Goal: Check status: Check status

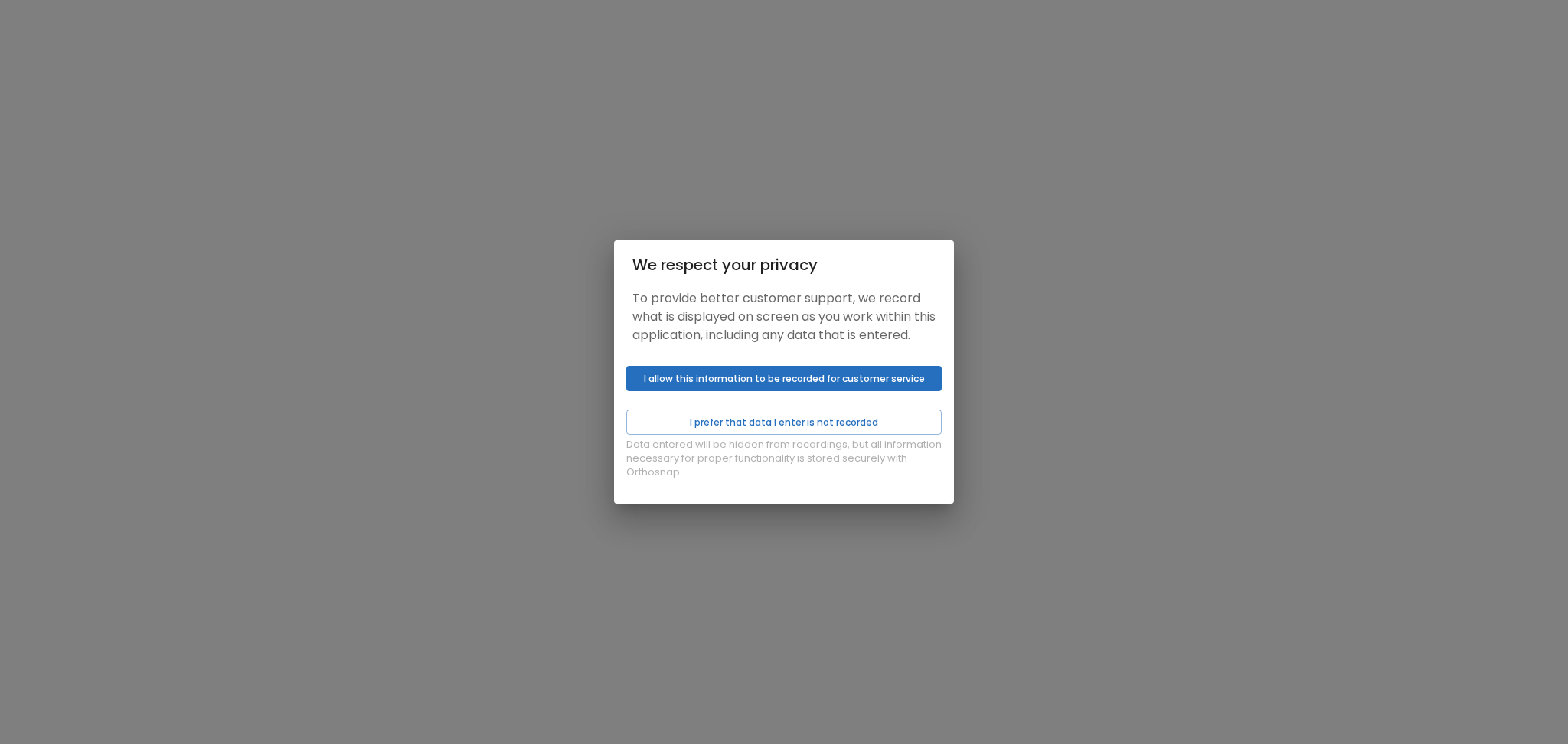
click at [702, 391] on button "I allow this information to be recorded for customer service" at bounding box center [784, 378] width 316 height 25
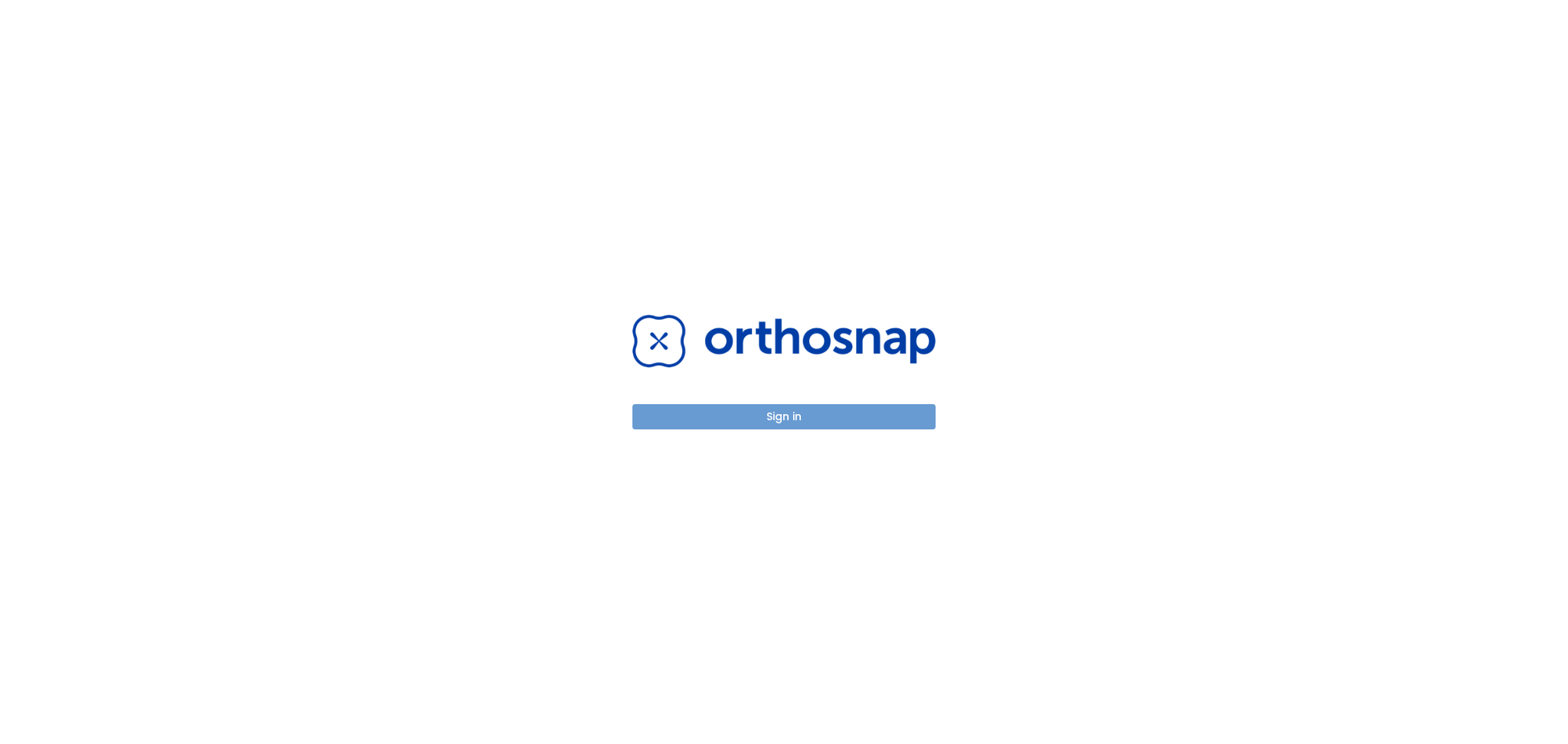
click at [721, 410] on button "Sign in" at bounding box center [784, 416] width 304 height 25
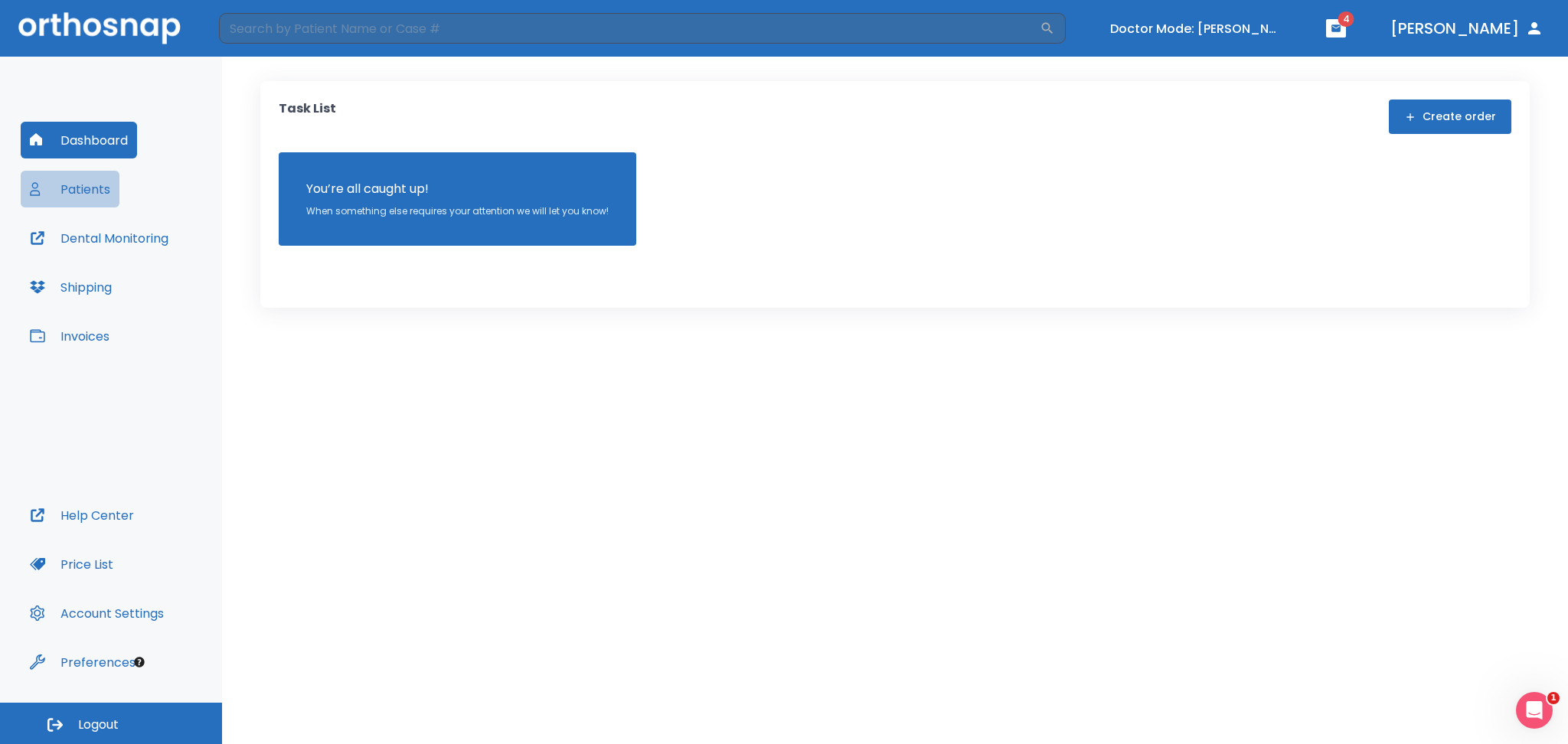
click at [104, 186] on button "Patients" at bounding box center [70, 189] width 99 height 37
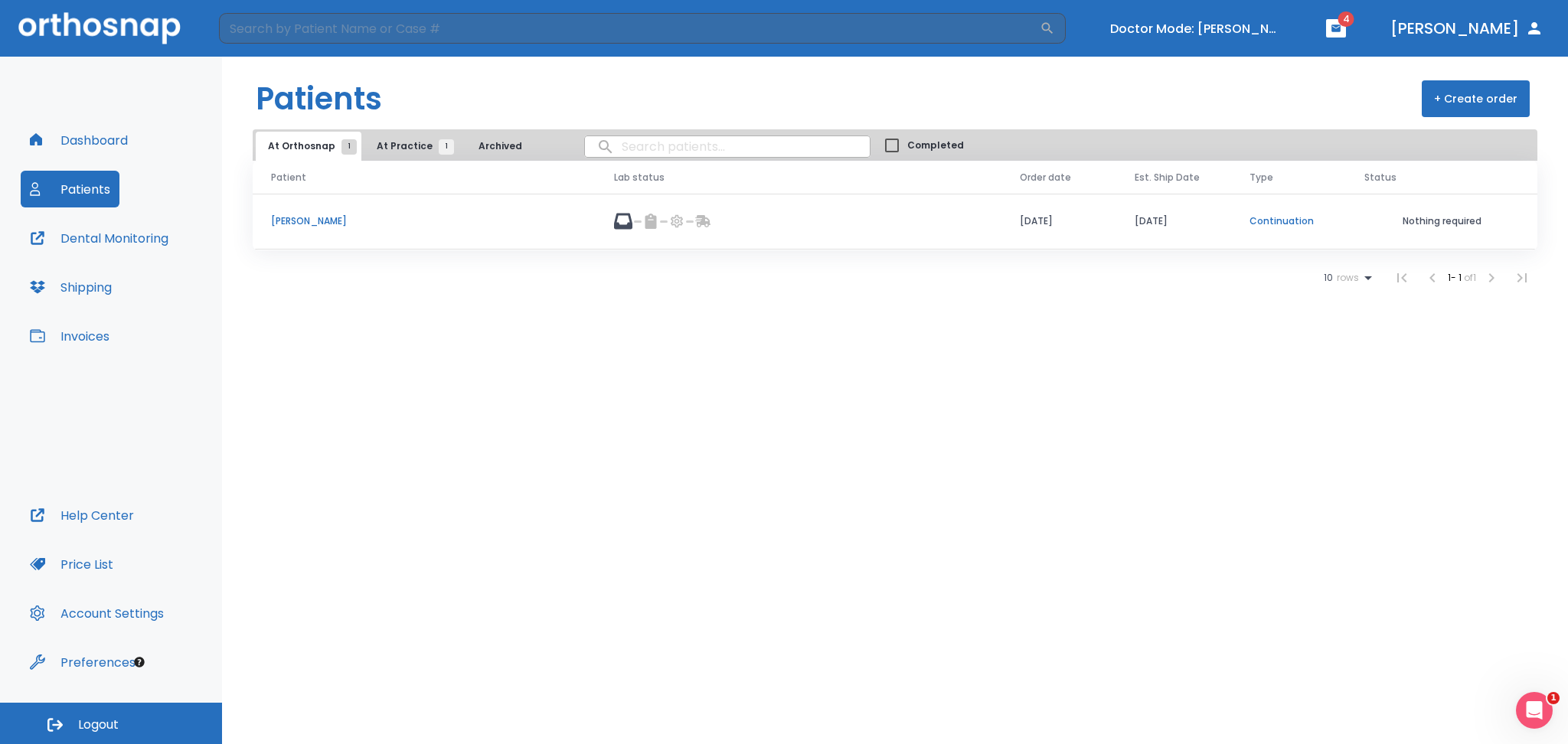
click at [298, 222] on p "[PERSON_NAME]" at bounding box center [424, 221] width 306 height 14
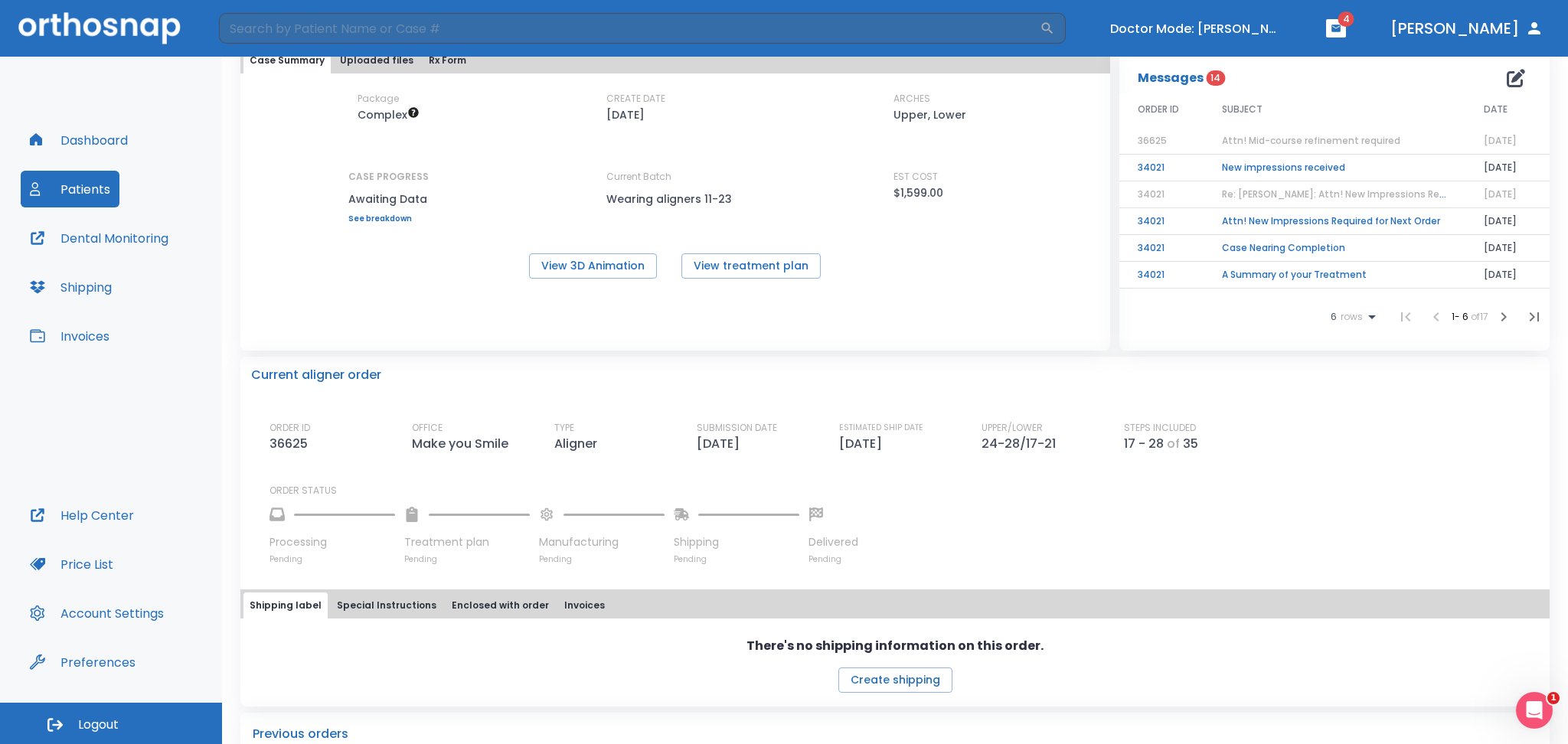
scroll to position [101, 0]
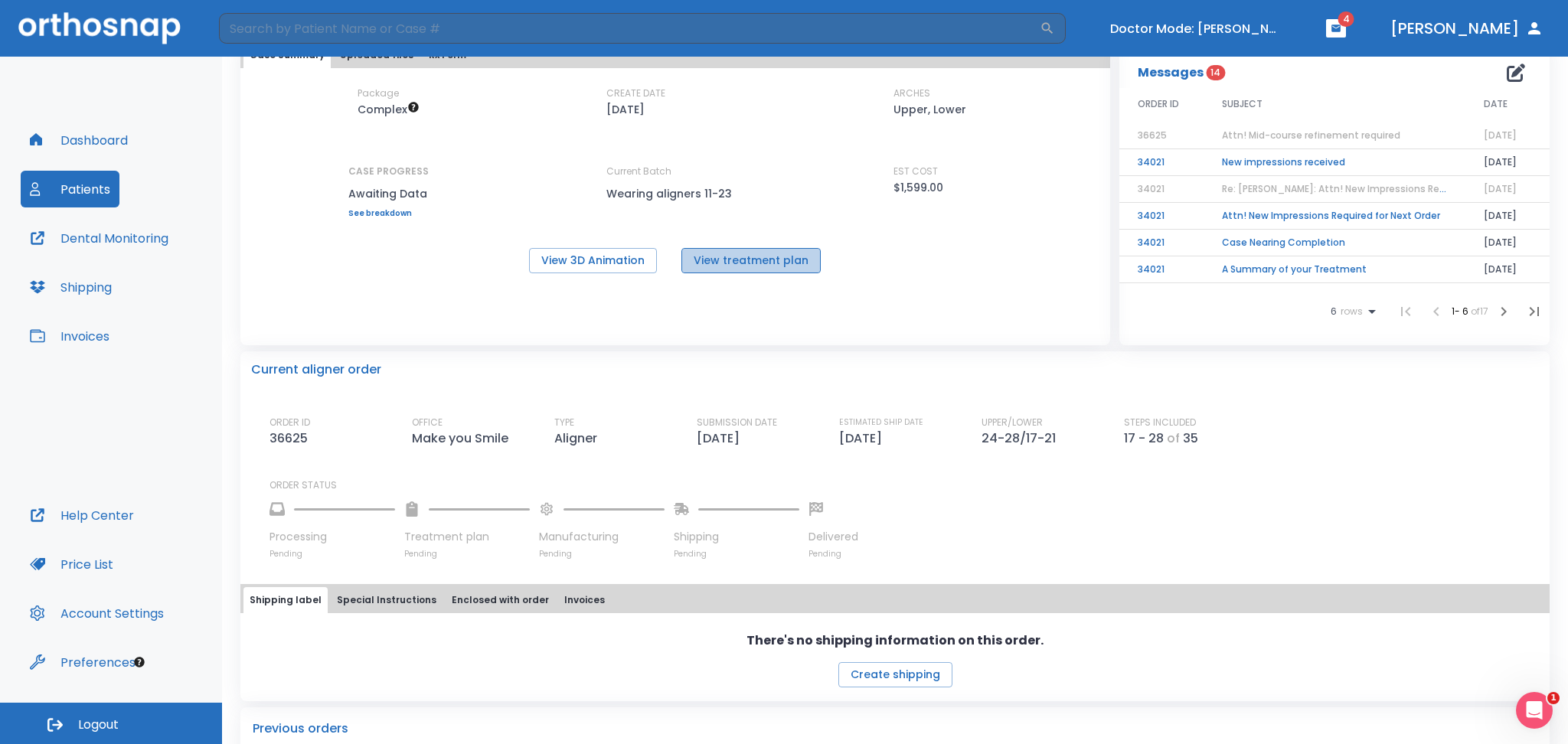
click at [756, 268] on button "View treatment plan" at bounding box center [751, 260] width 139 height 25
click at [623, 250] on button "View 3D Animation" at bounding box center [593, 260] width 128 height 25
click at [1321, 129] on span "Attn! Mid-course refinement required" at bounding box center [1312, 135] width 179 height 13
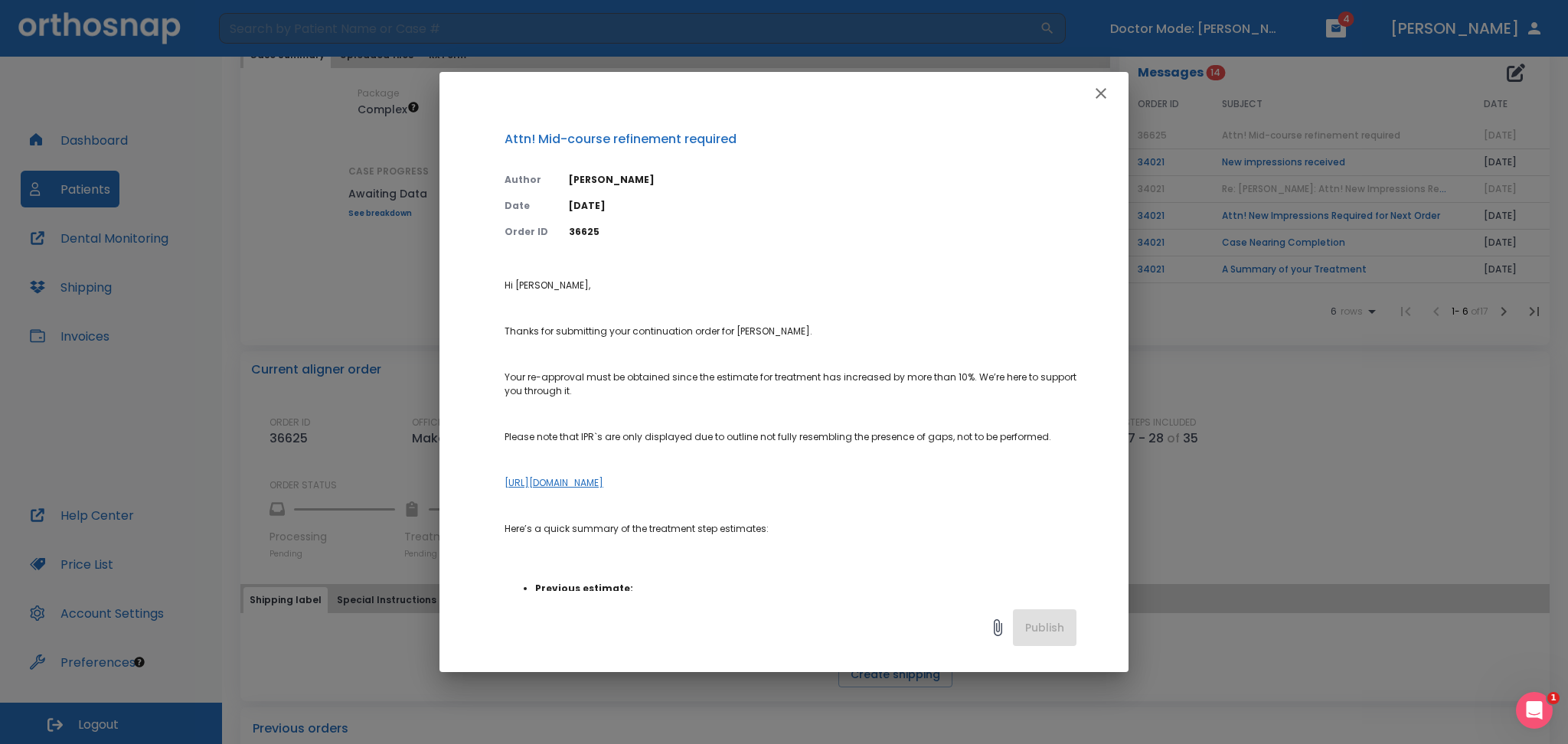
click at [603, 480] on link "https://dashboard1.archform.com/threedview/8ab665545d3cb10d77111780cec3bfbd92aa…" at bounding box center [554, 482] width 99 height 13
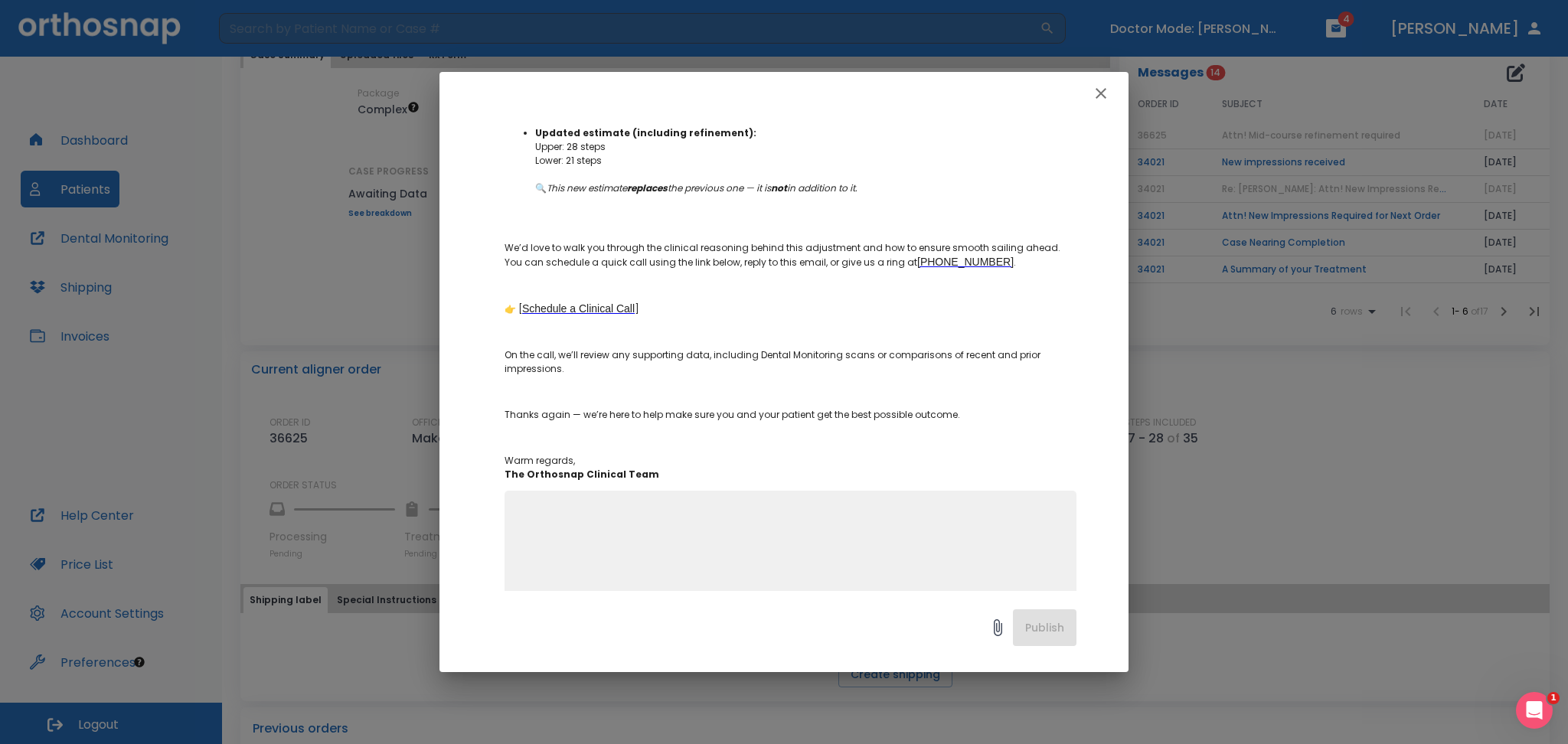
scroll to position [548, 0]
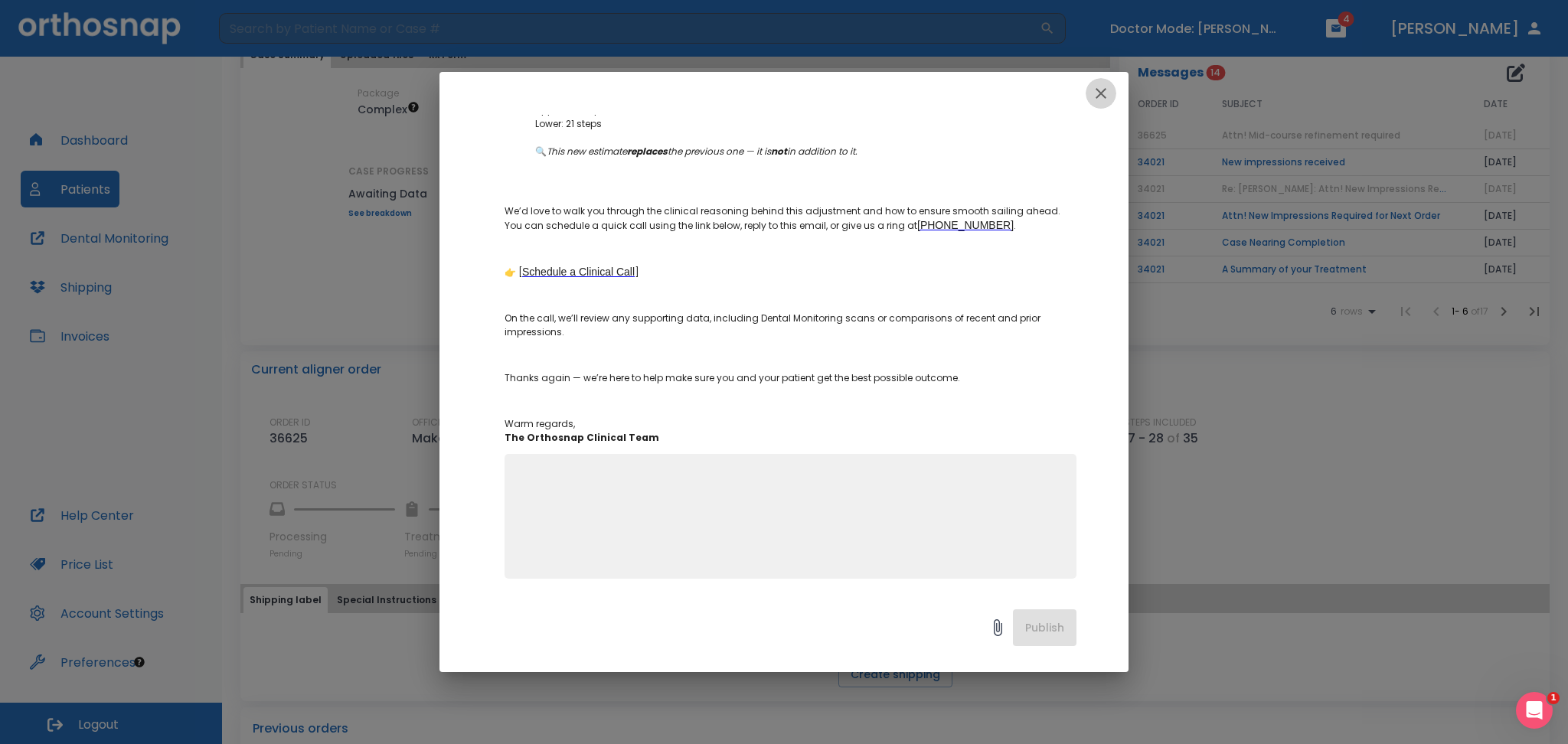
click at [1107, 95] on icon "button" at bounding box center [1101, 93] width 19 height 19
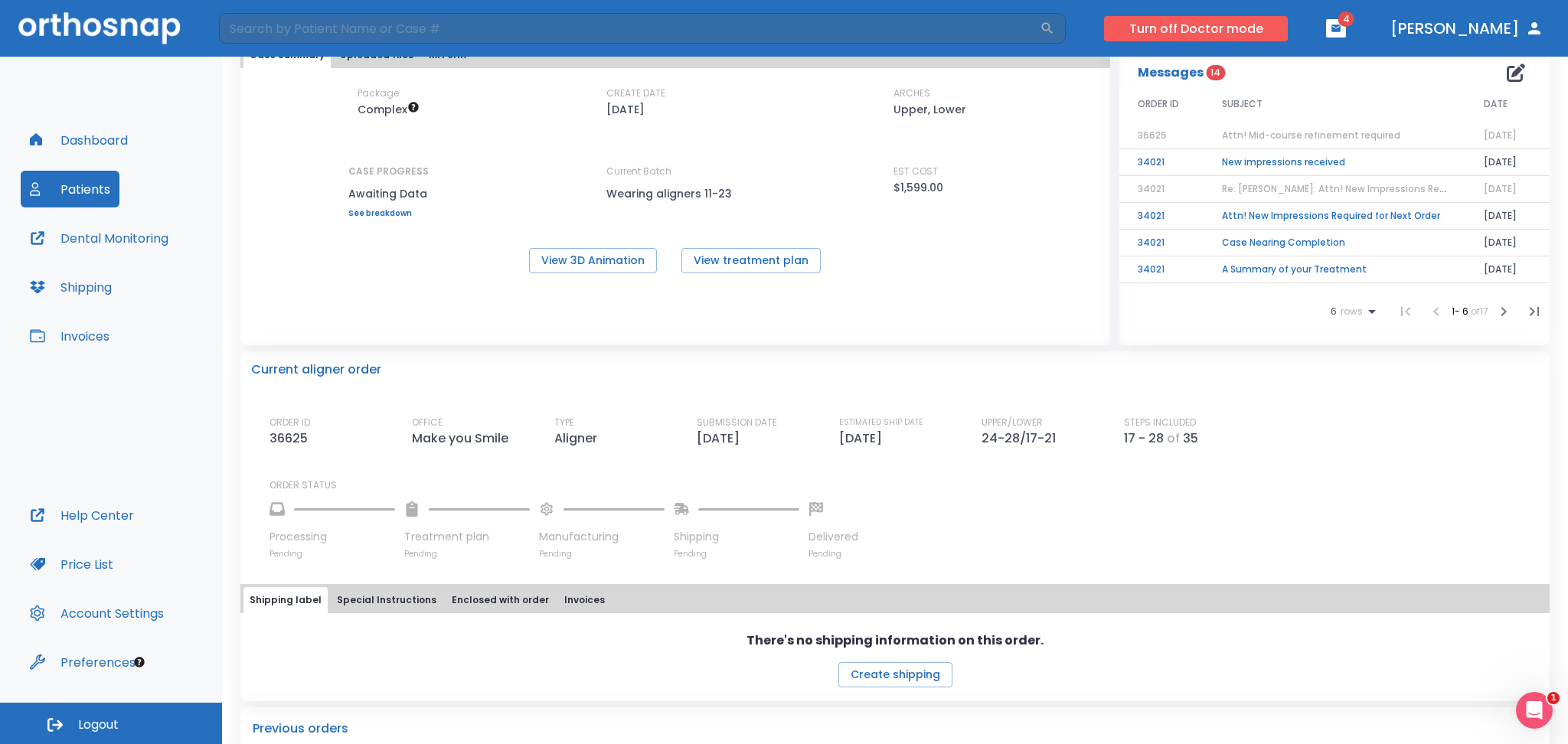
click at [1202, 18] on button "Turn off Doctor mode" at bounding box center [1196, 28] width 184 height 25
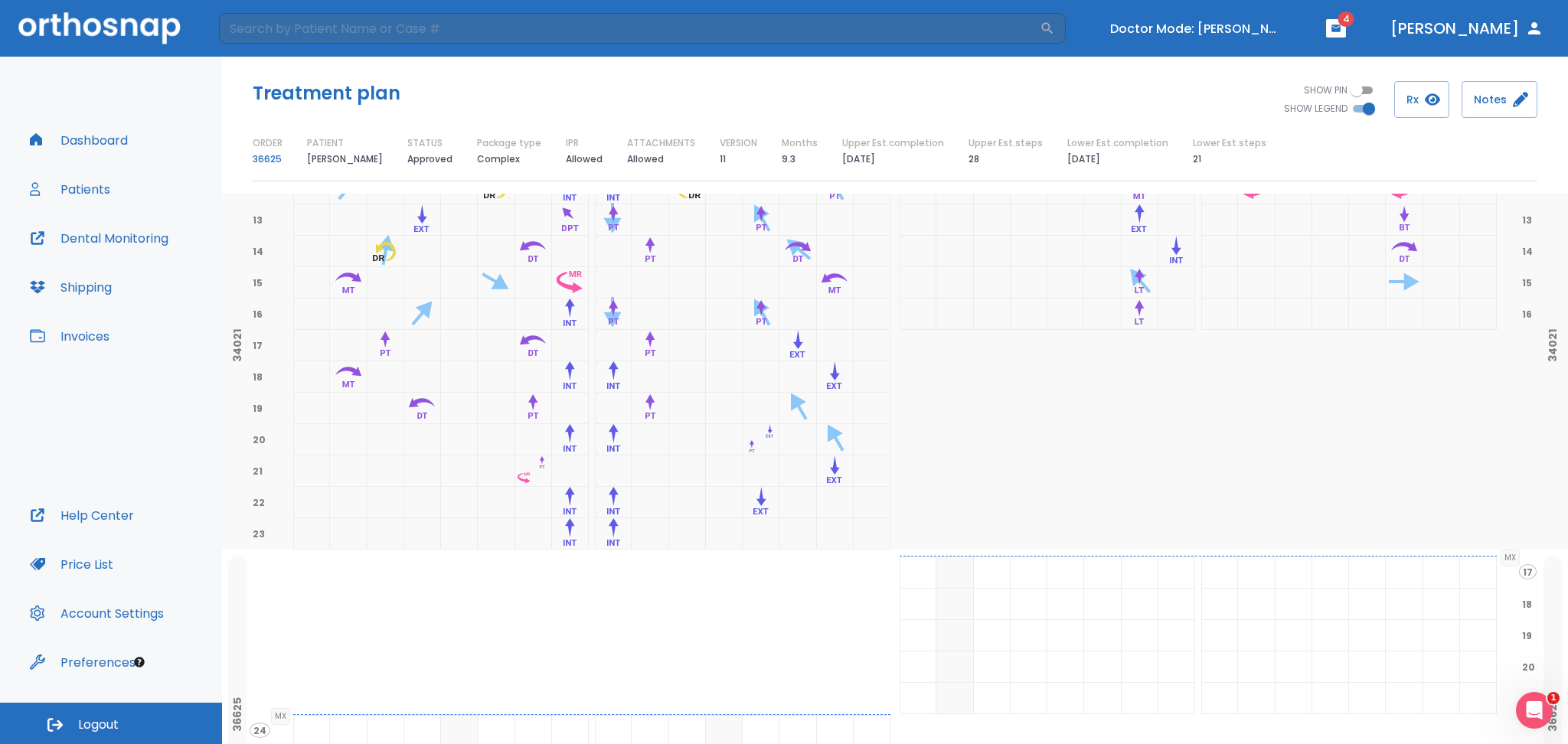
scroll to position [521, 0]
